Goal: Task Accomplishment & Management: Use online tool/utility

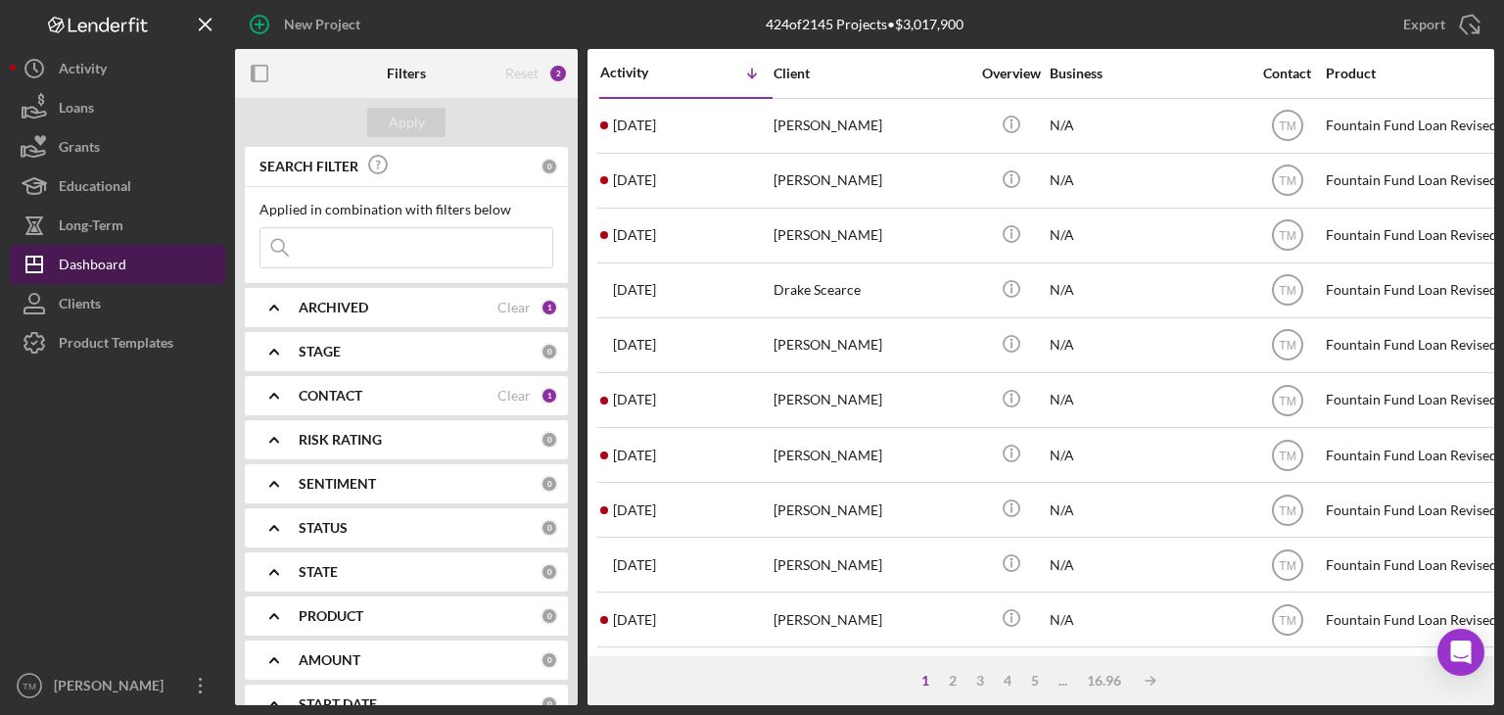
click at [90, 270] on div "Dashboard" at bounding box center [93, 267] width 68 height 44
click at [97, 263] on div "Dashboard" at bounding box center [93, 267] width 68 height 44
click at [333, 256] on input at bounding box center [406, 247] width 292 height 39
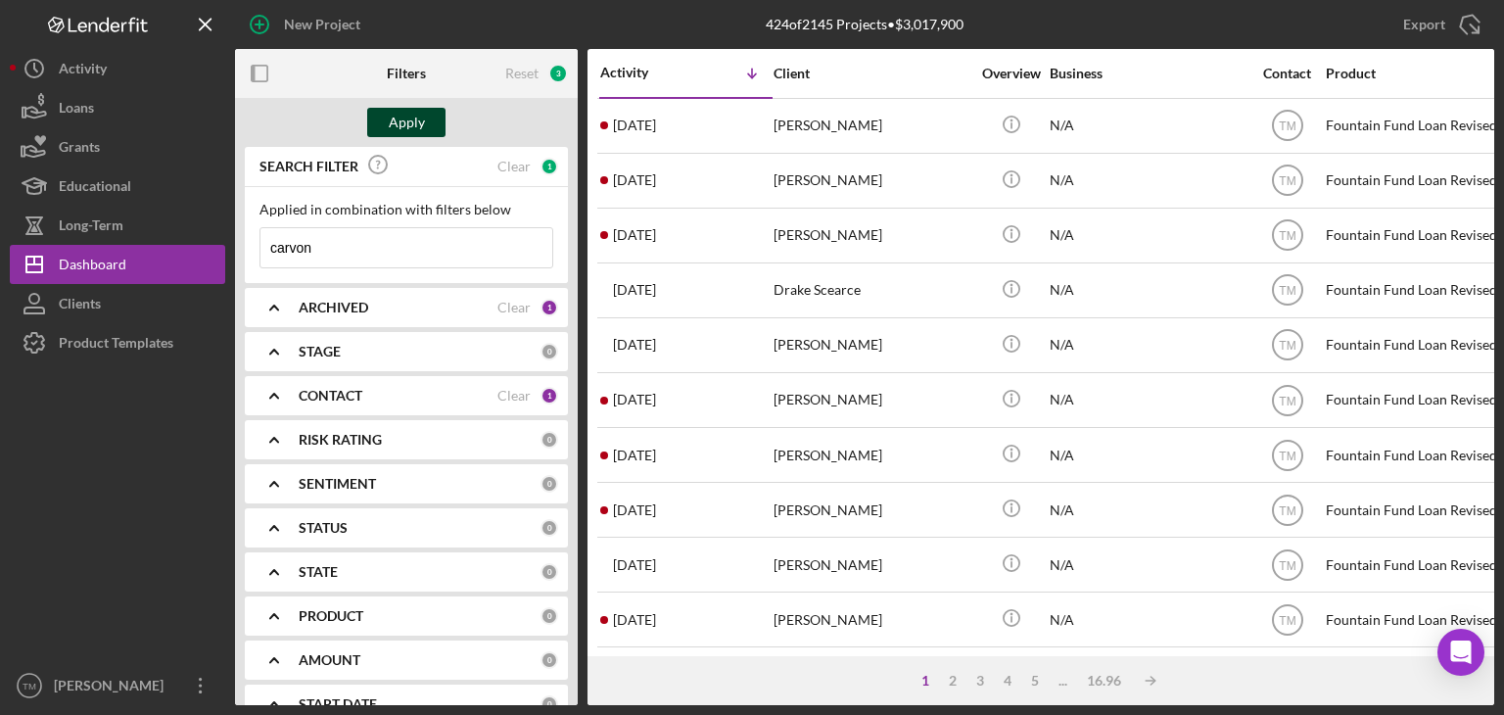
type input "carvon"
click at [407, 127] on div "Apply" at bounding box center [407, 122] width 36 height 29
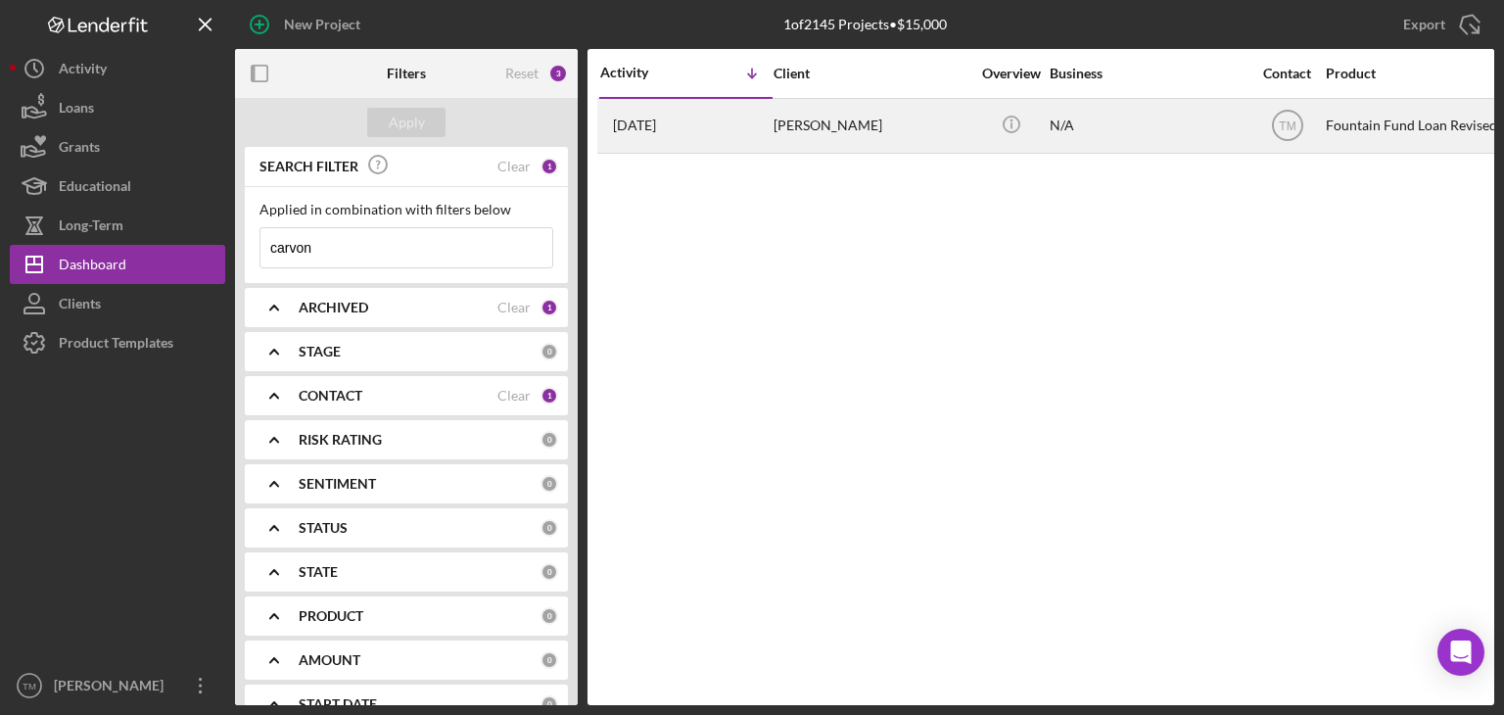
click at [803, 126] on div "[PERSON_NAME]" at bounding box center [872, 126] width 196 height 52
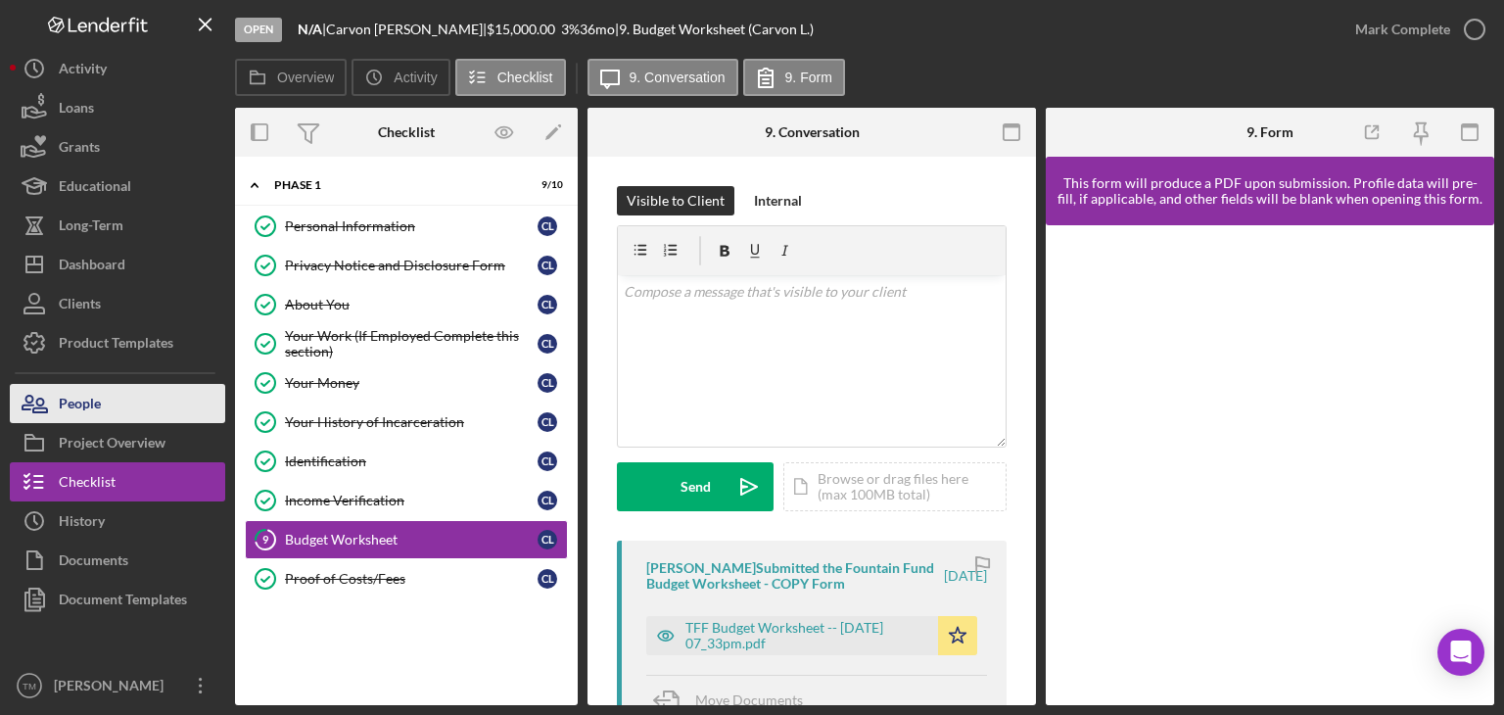
click at [113, 402] on button "People" at bounding box center [117, 403] width 215 height 39
